Goal: Use online tool/utility

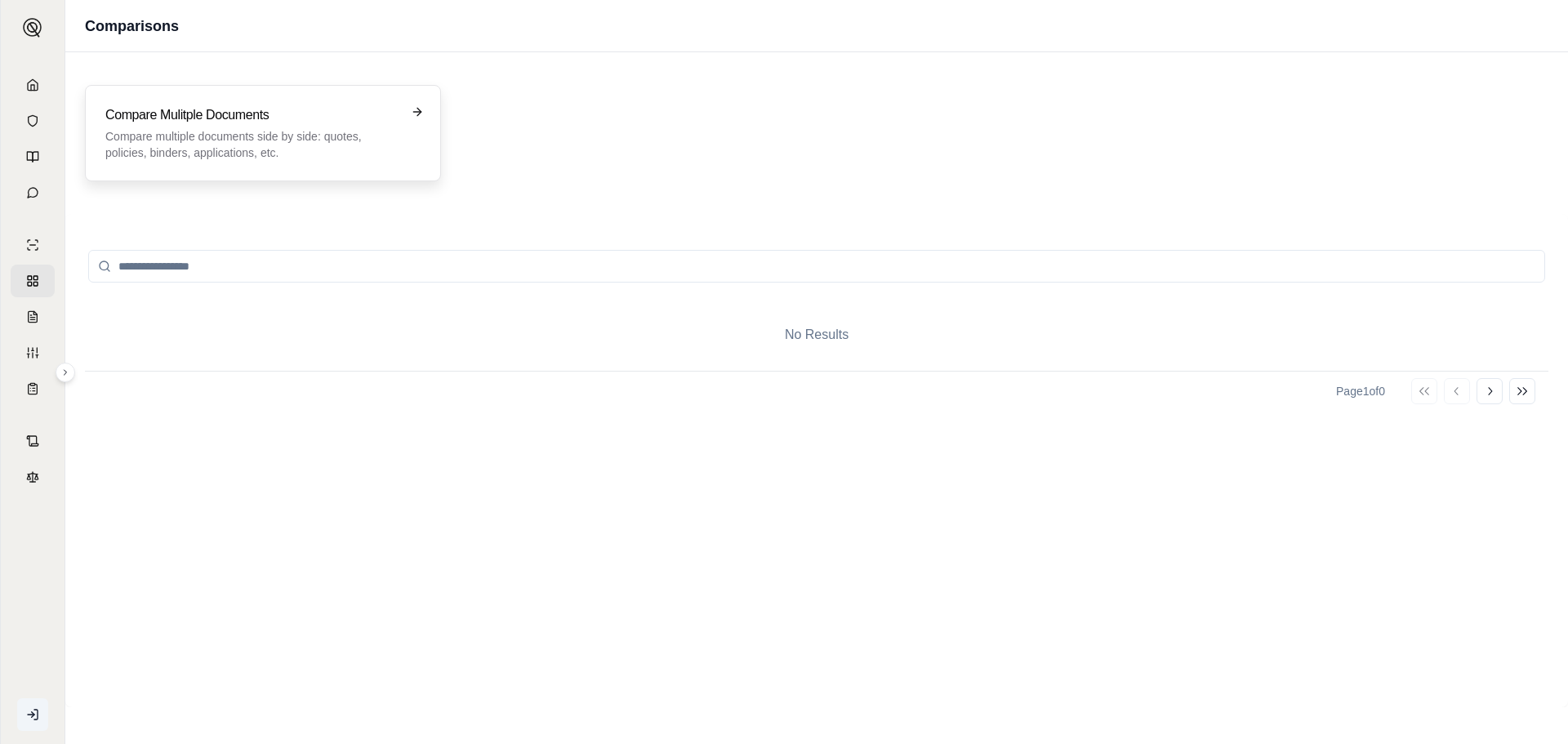
click at [212, 123] on h3 "Compare Mulitple Documents" at bounding box center [251, 115] width 292 height 20
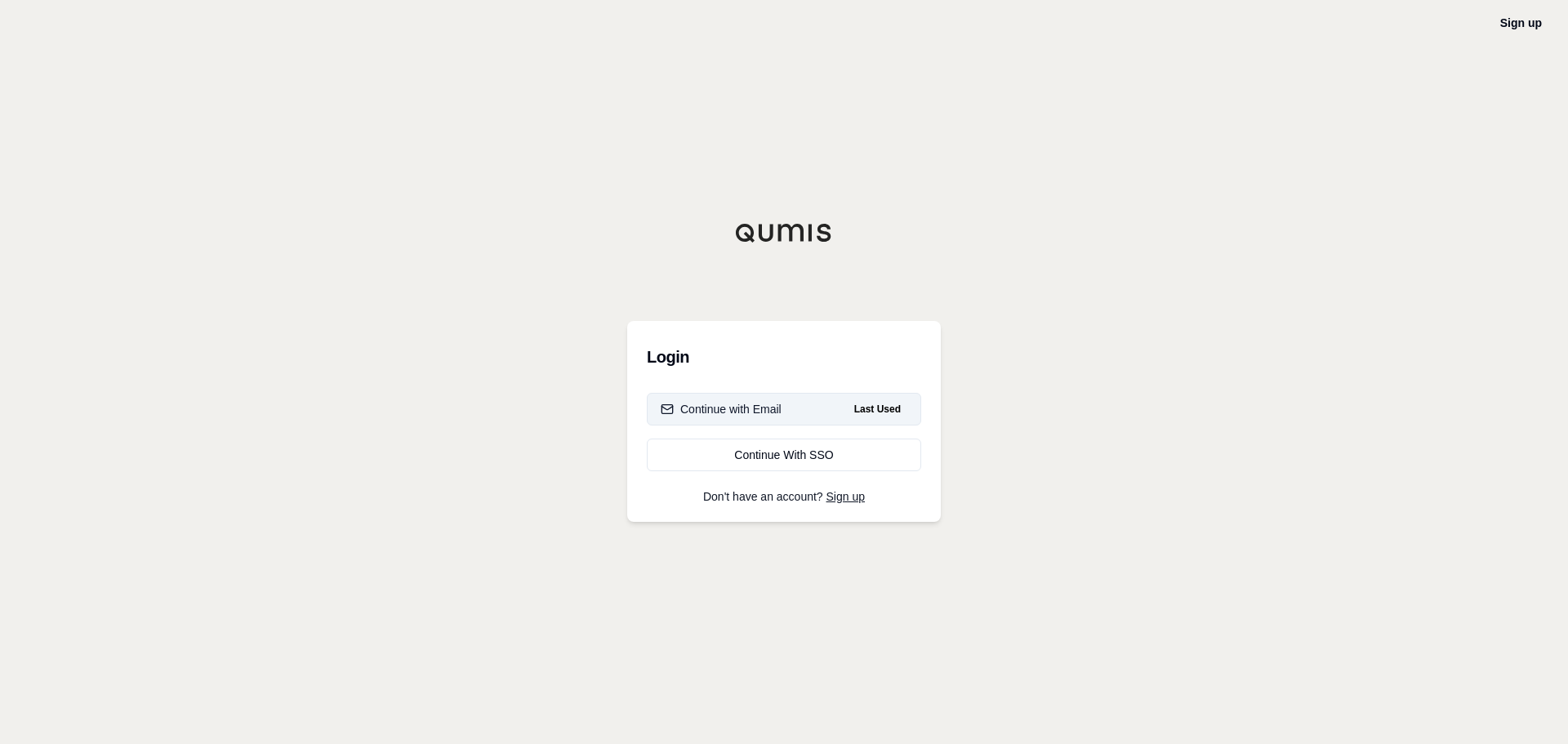
click at [734, 407] on div "Continue with Email" at bounding box center [721, 409] width 120 height 16
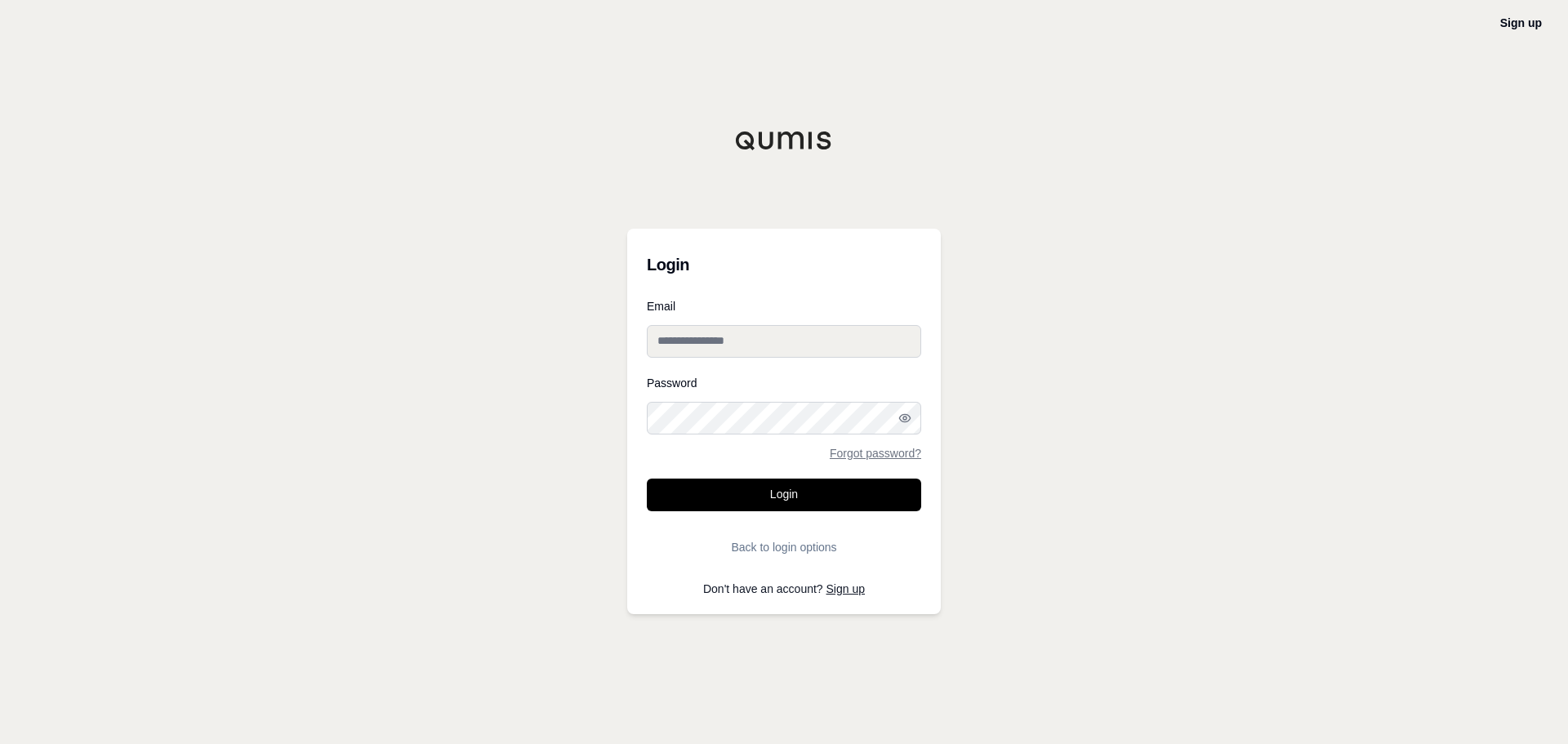
type input "**********"
click at [737, 496] on button "Login" at bounding box center [784, 494] width 274 height 32
